Goal: Task Accomplishment & Management: Use online tool/utility

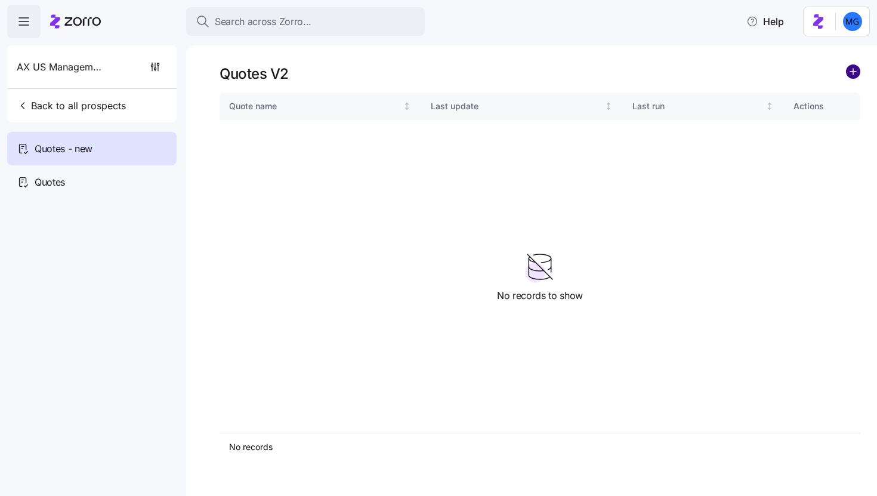
click at [856, 74] on circle "add icon" at bounding box center [853, 71] width 13 height 13
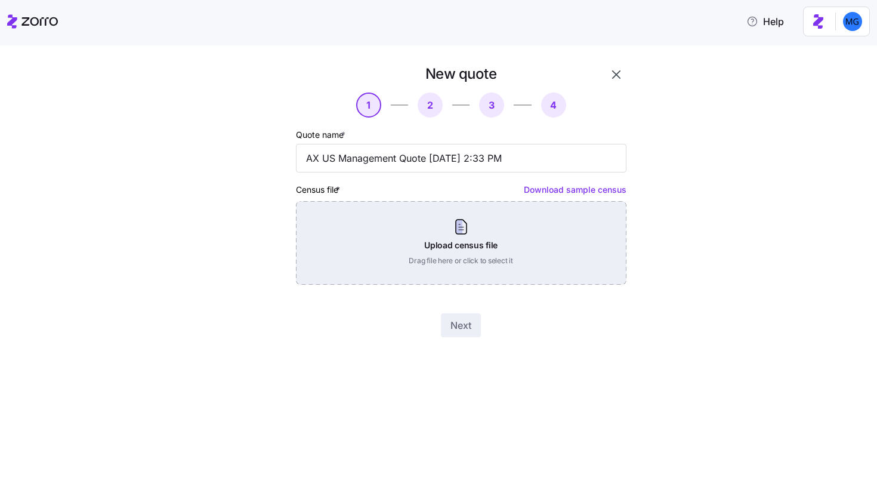
click at [452, 242] on div "Upload census file Drag file here or click to select it" at bounding box center [461, 243] width 331 height 84
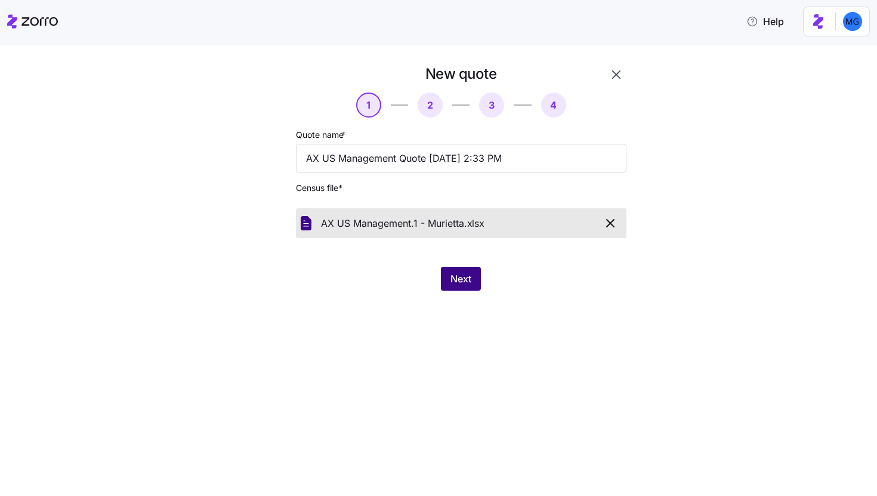
click at [469, 276] on span "Next" at bounding box center [461, 279] width 21 height 14
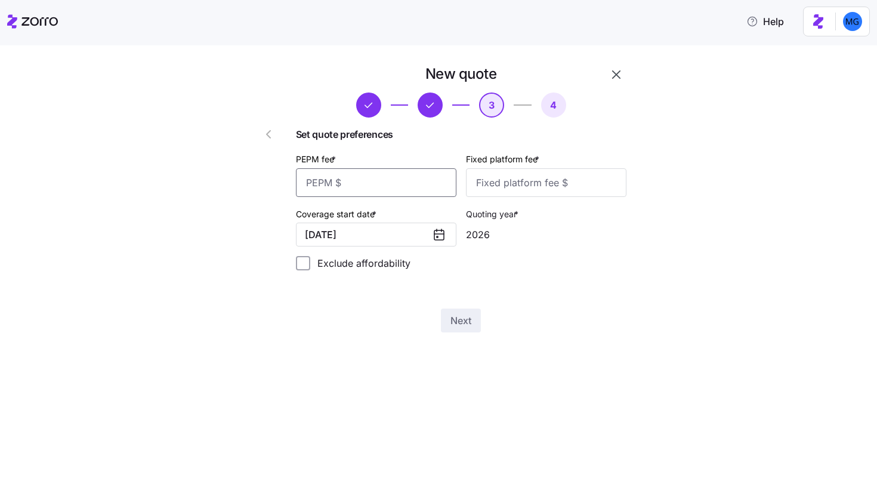
click at [406, 181] on input "PEPM fee *" at bounding box center [376, 182] width 161 height 29
type input "55"
type input "100"
click at [459, 329] on button "Next" at bounding box center [461, 321] width 40 height 24
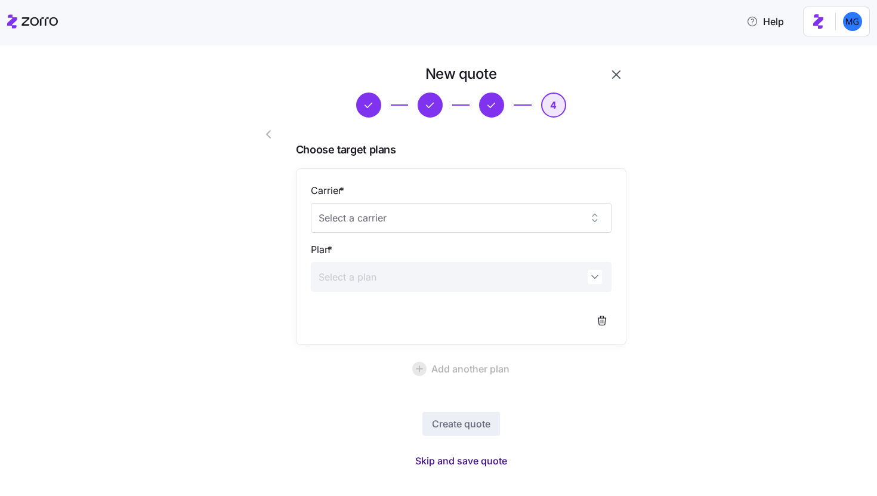
click at [467, 465] on span "Skip and save quote" at bounding box center [461, 461] width 92 height 14
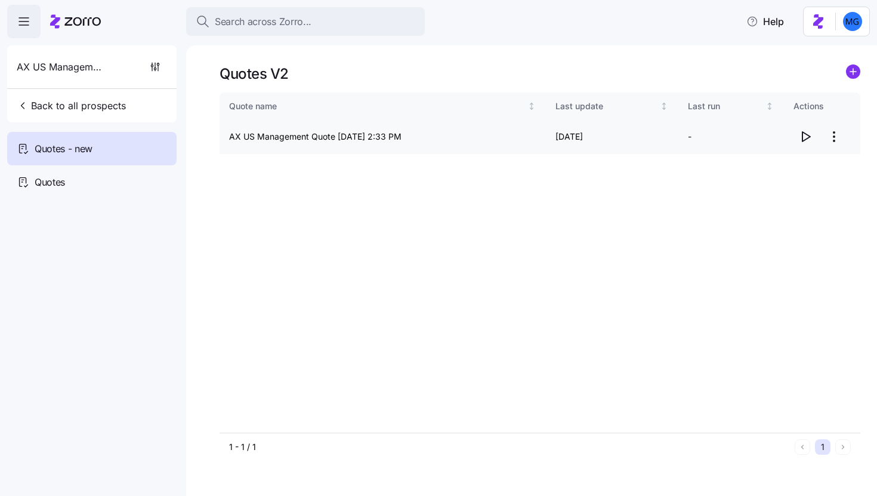
click at [806, 136] on icon "button" at bounding box center [805, 136] width 14 height 14
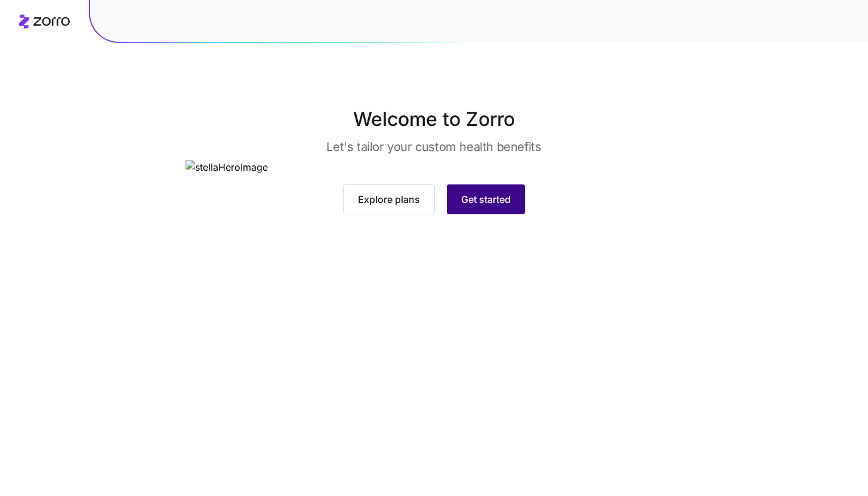
click at [503, 206] on span "Get started" at bounding box center [486, 199] width 50 height 14
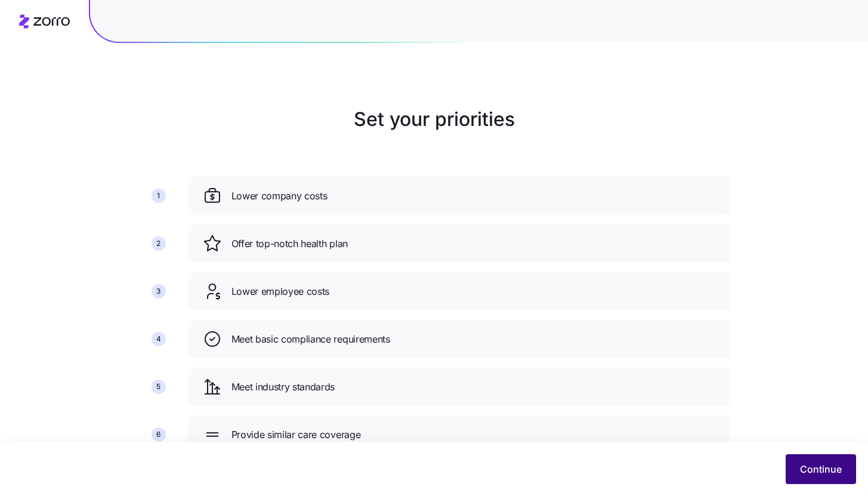
click at [802, 465] on span "Continue" at bounding box center [821, 469] width 42 height 14
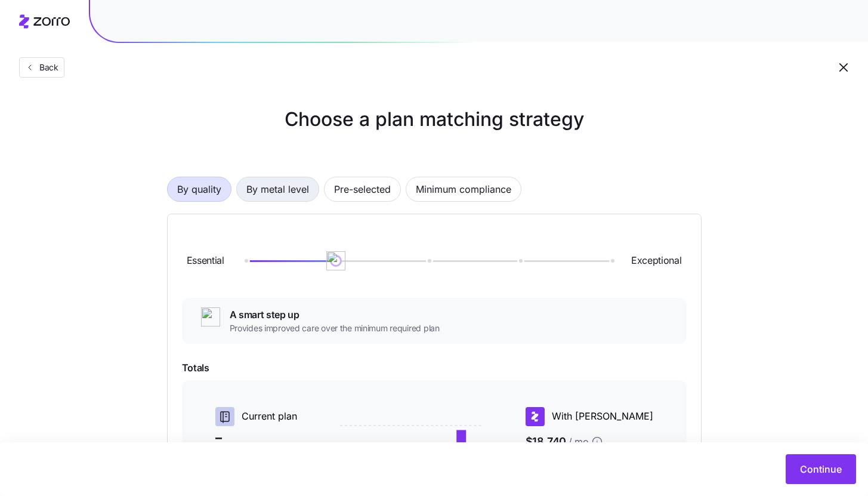
click at [288, 189] on span "By metal level" at bounding box center [277, 189] width 63 height 24
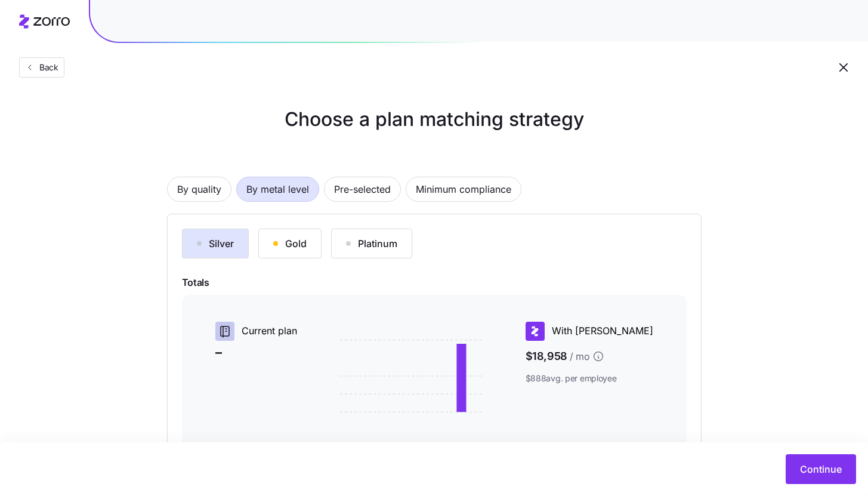
scroll to position [131, 0]
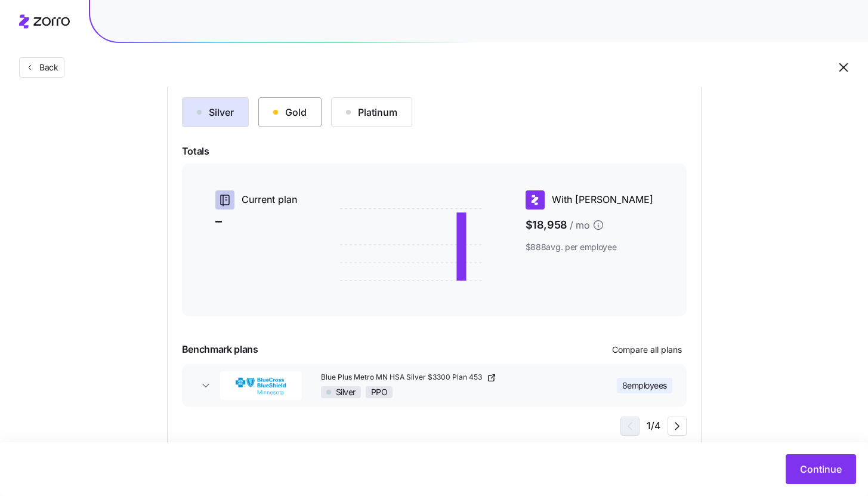
click at [307, 127] on button "Gold" at bounding box center [289, 112] width 63 height 30
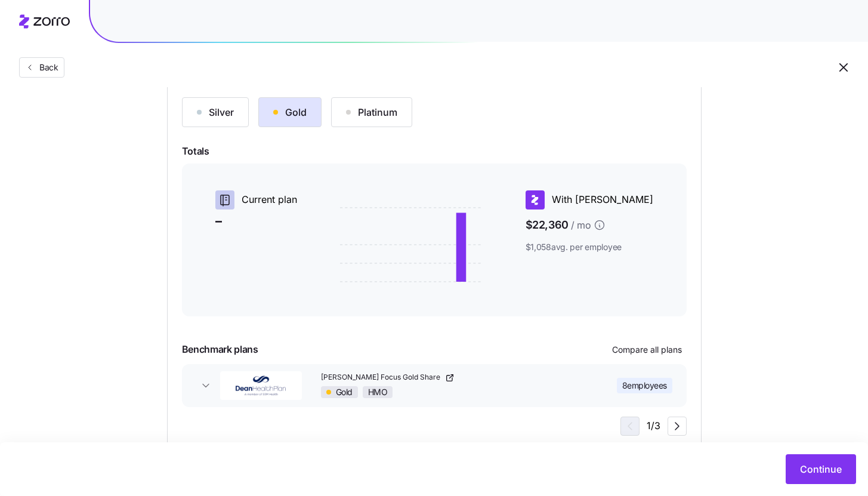
scroll to position [162, 0]
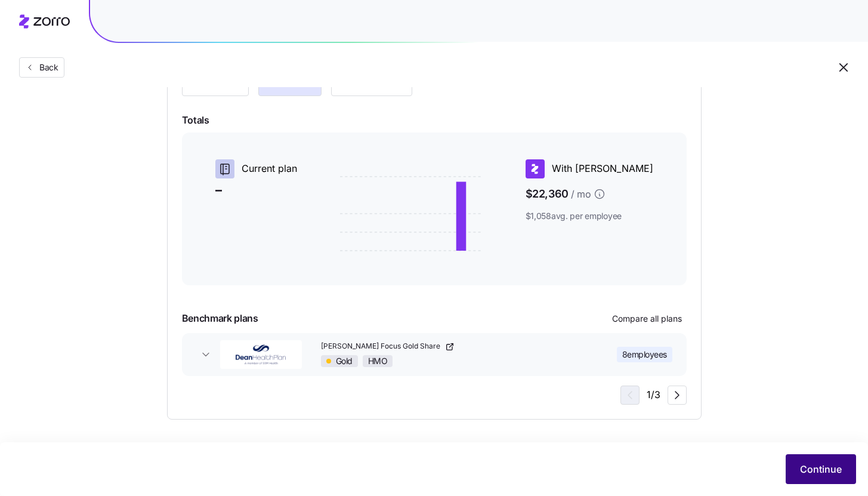
click at [826, 471] on span "Continue" at bounding box center [821, 469] width 42 height 14
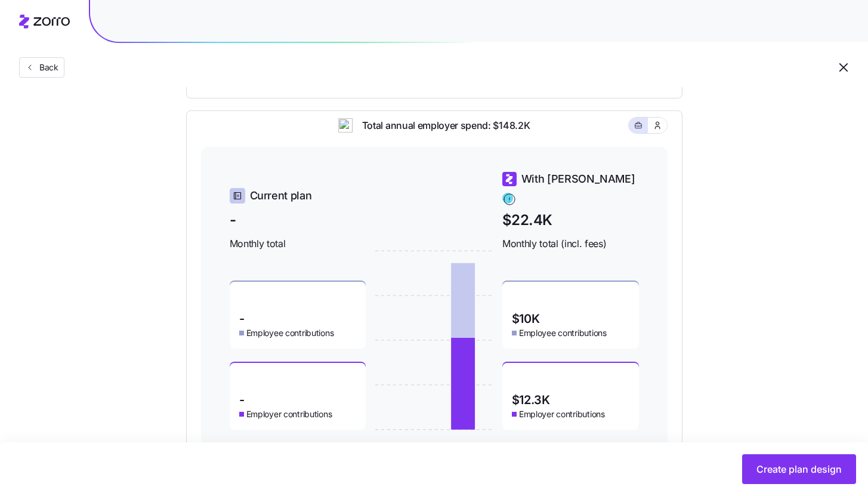
scroll to position [394, 0]
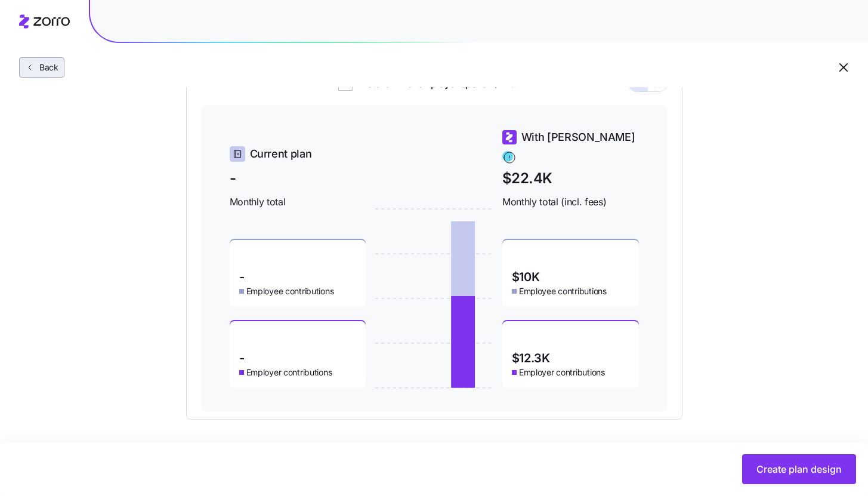
click at [45, 76] on button "Back" at bounding box center [41, 67] width 45 height 20
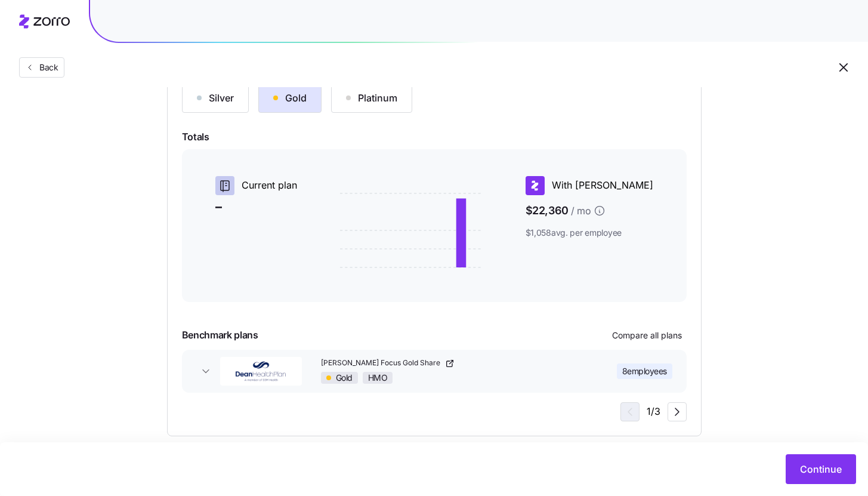
scroll to position [162, 0]
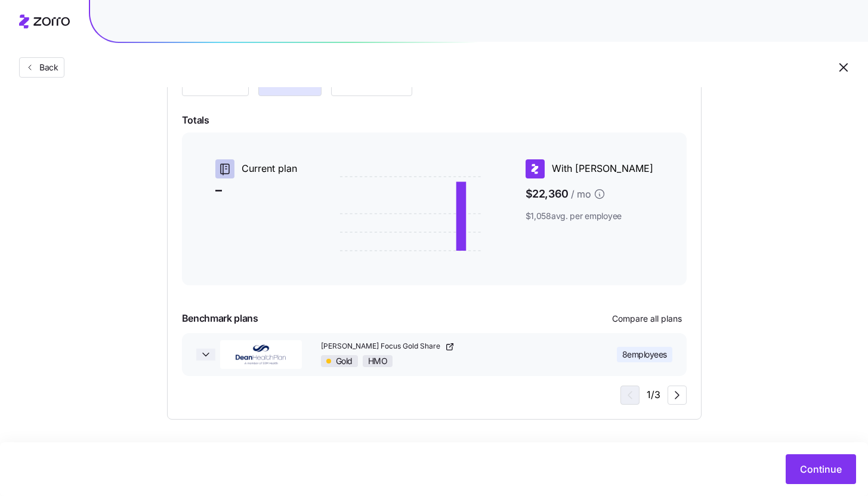
click at [206, 352] on icon "button" at bounding box center [206, 354] width 12 height 12
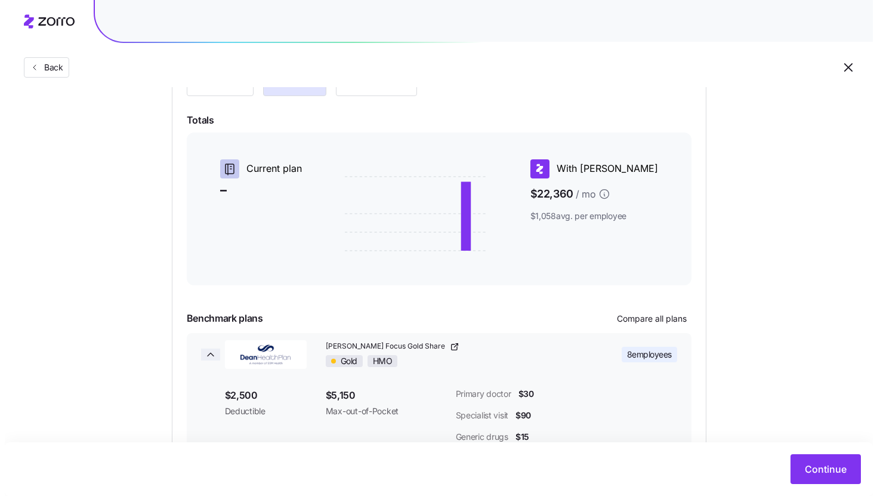
scroll to position [251, 0]
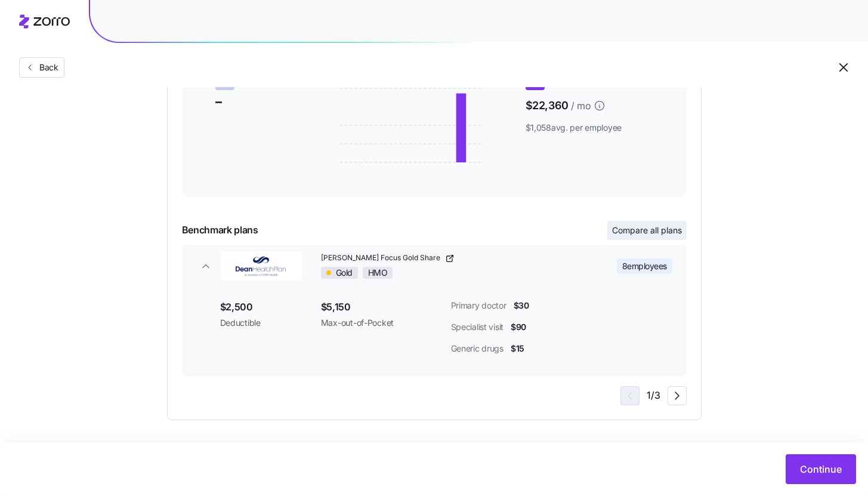
click at [662, 234] on span "Compare all plans" at bounding box center [647, 230] width 70 height 12
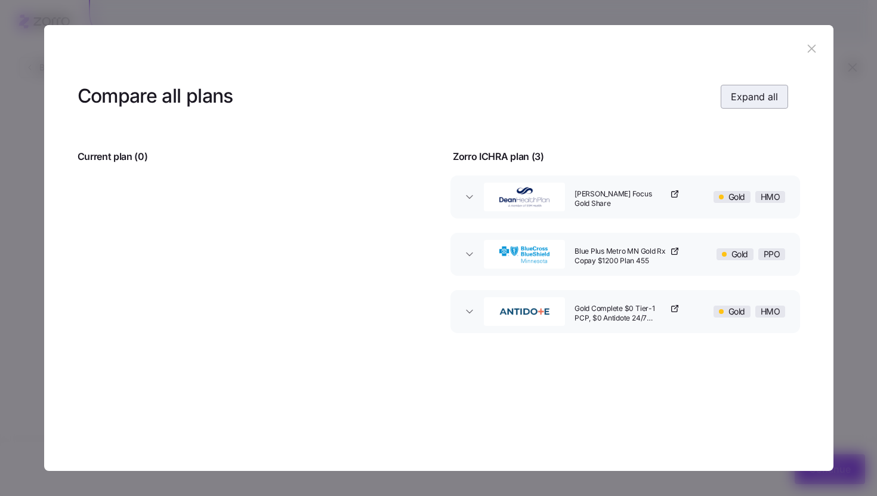
click at [755, 100] on span "Expand all" at bounding box center [754, 97] width 47 height 14
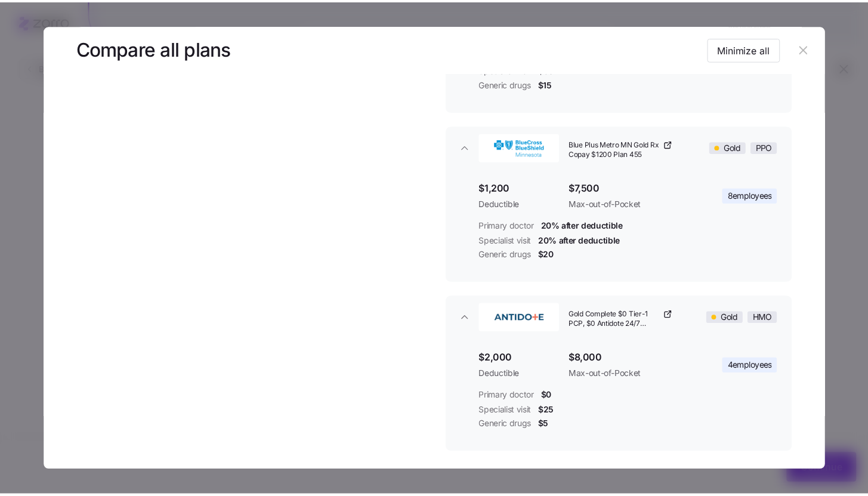
scroll to position [221, 0]
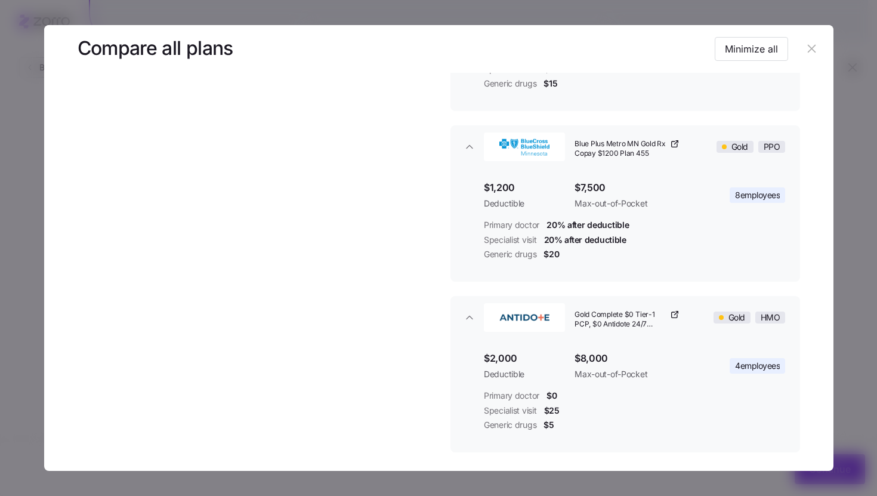
click at [810, 51] on icon "button" at bounding box center [811, 48] width 13 height 13
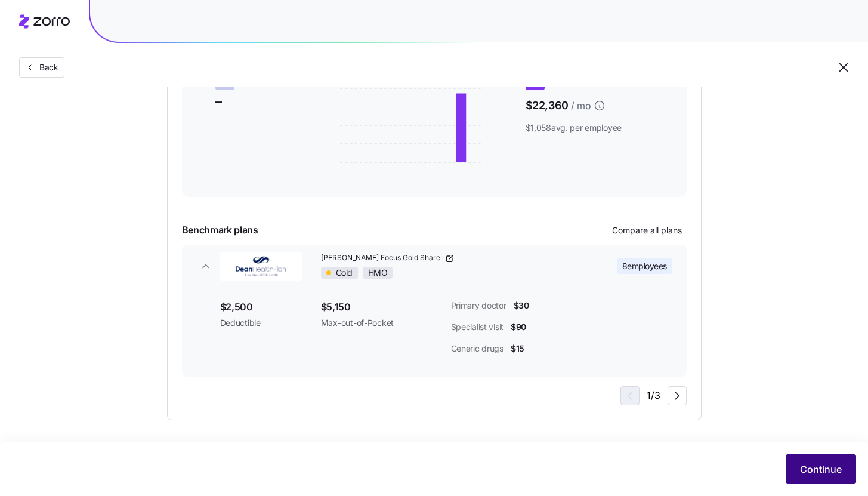
click at [806, 471] on span "Continue" at bounding box center [821, 469] width 42 height 14
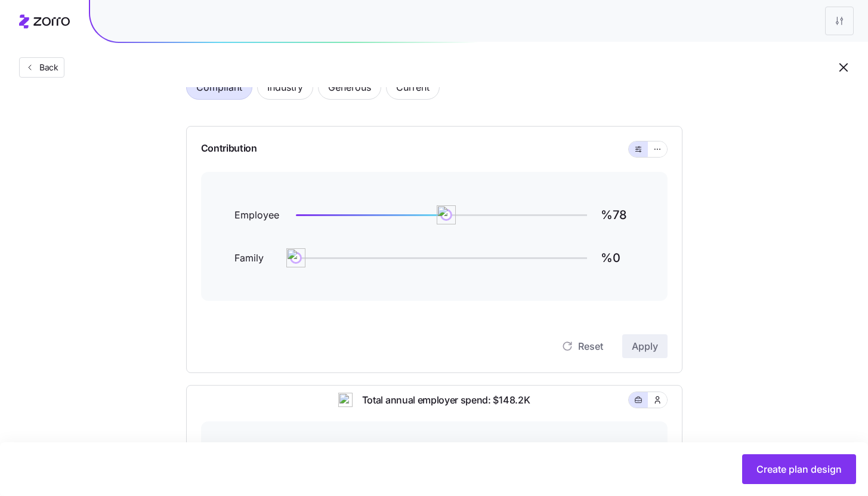
scroll to position [123, 0]
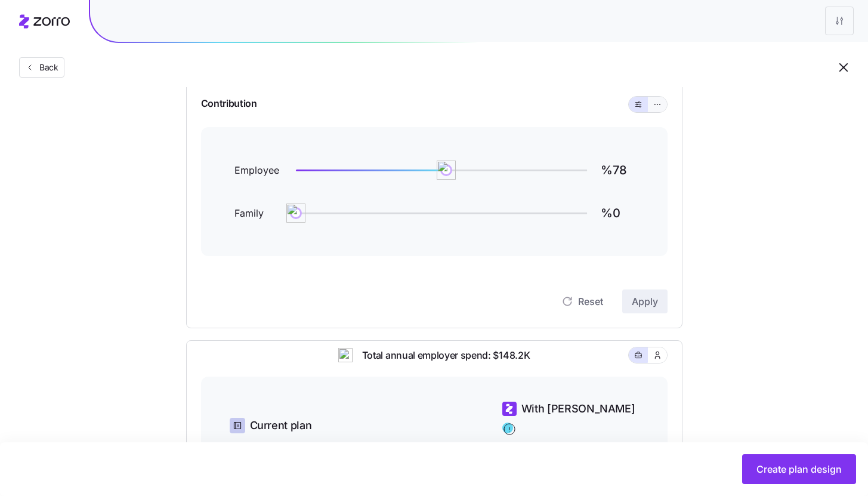
click at [658, 102] on icon "button" at bounding box center [657, 104] width 8 height 14
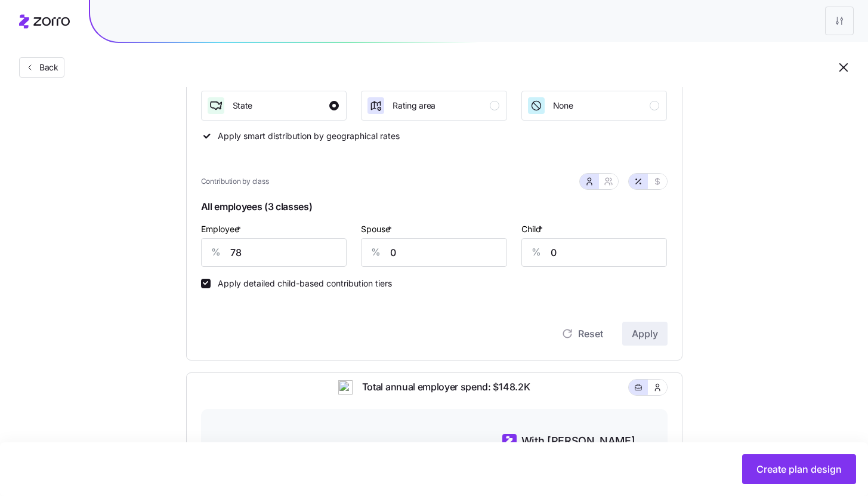
scroll to position [197, 0]
click at [314, 252] on input "78" at bounding box center [274, 251] width 146 height 29
type input "85"
click at [644, 339] on span "Apply" at bounding box center [645, 333] width 26 height 14
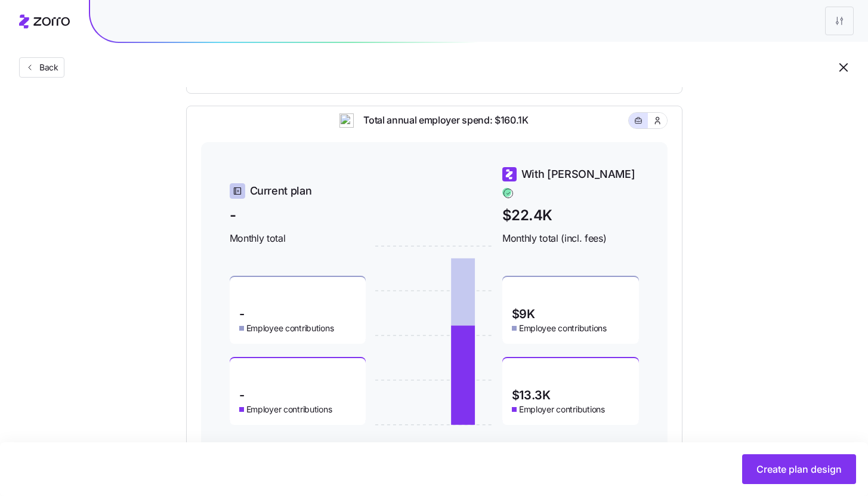
scroll to position [486, 0]
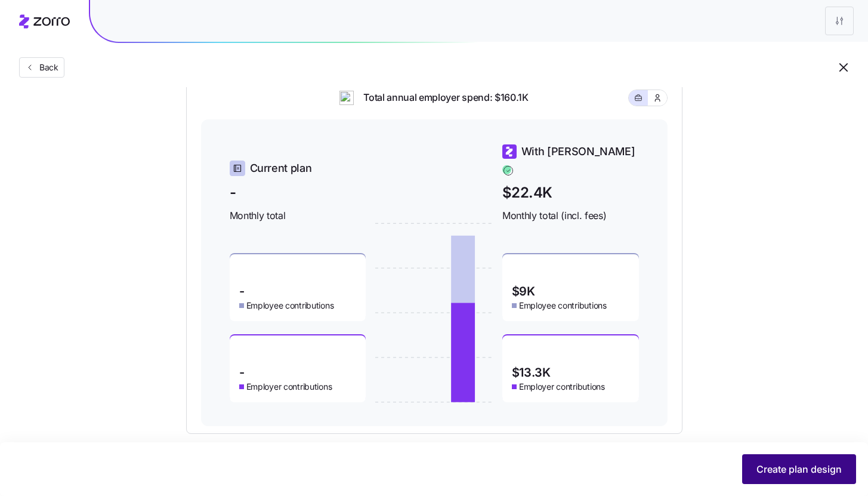
click at [782, 474] on span "Create plan design" at bounding box center [799, 469] width 85 height 14
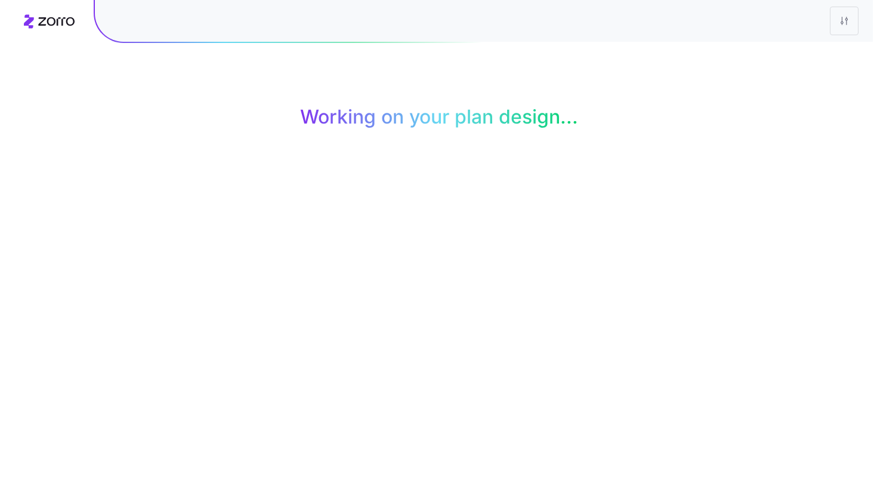
scroll to position [0, 0]
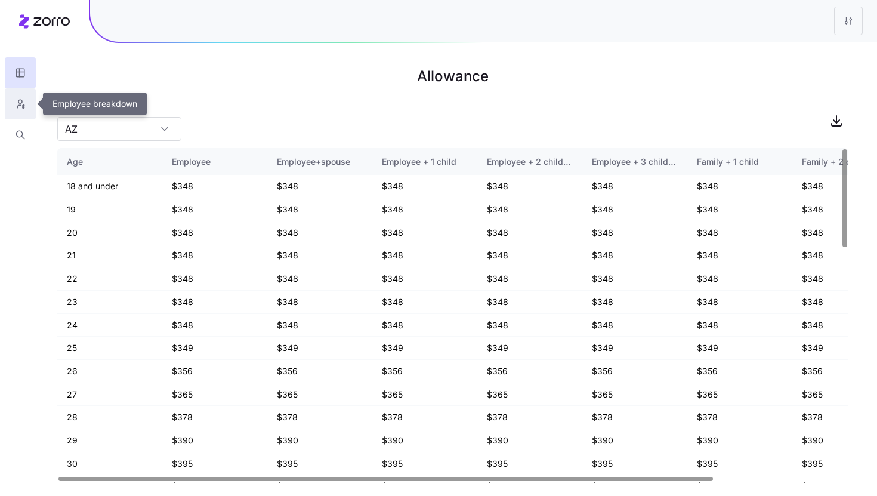
click at [24, 103] on icon "button" at bounding box center [20, 104] width 11 height 12
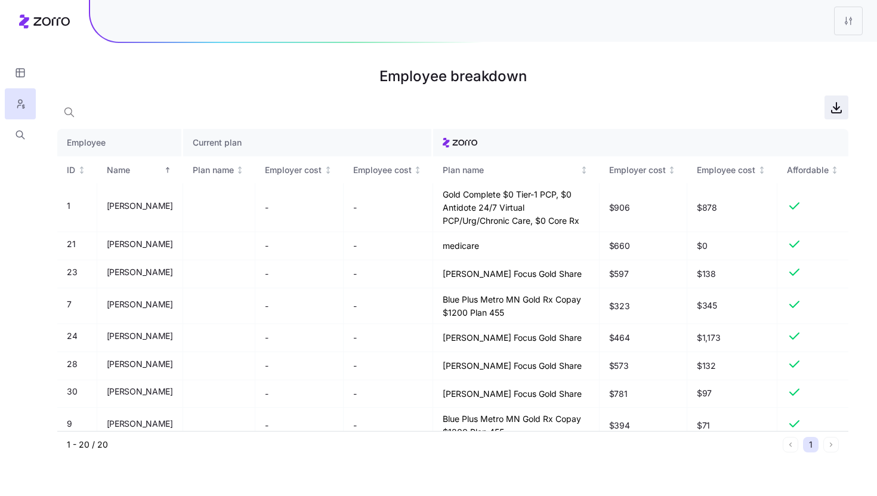
click at [831, 112] on icon "button" at bounding box center [836, 107] width 14 height 14
